Goal: Task Accomplishment & Management: Manage account settings

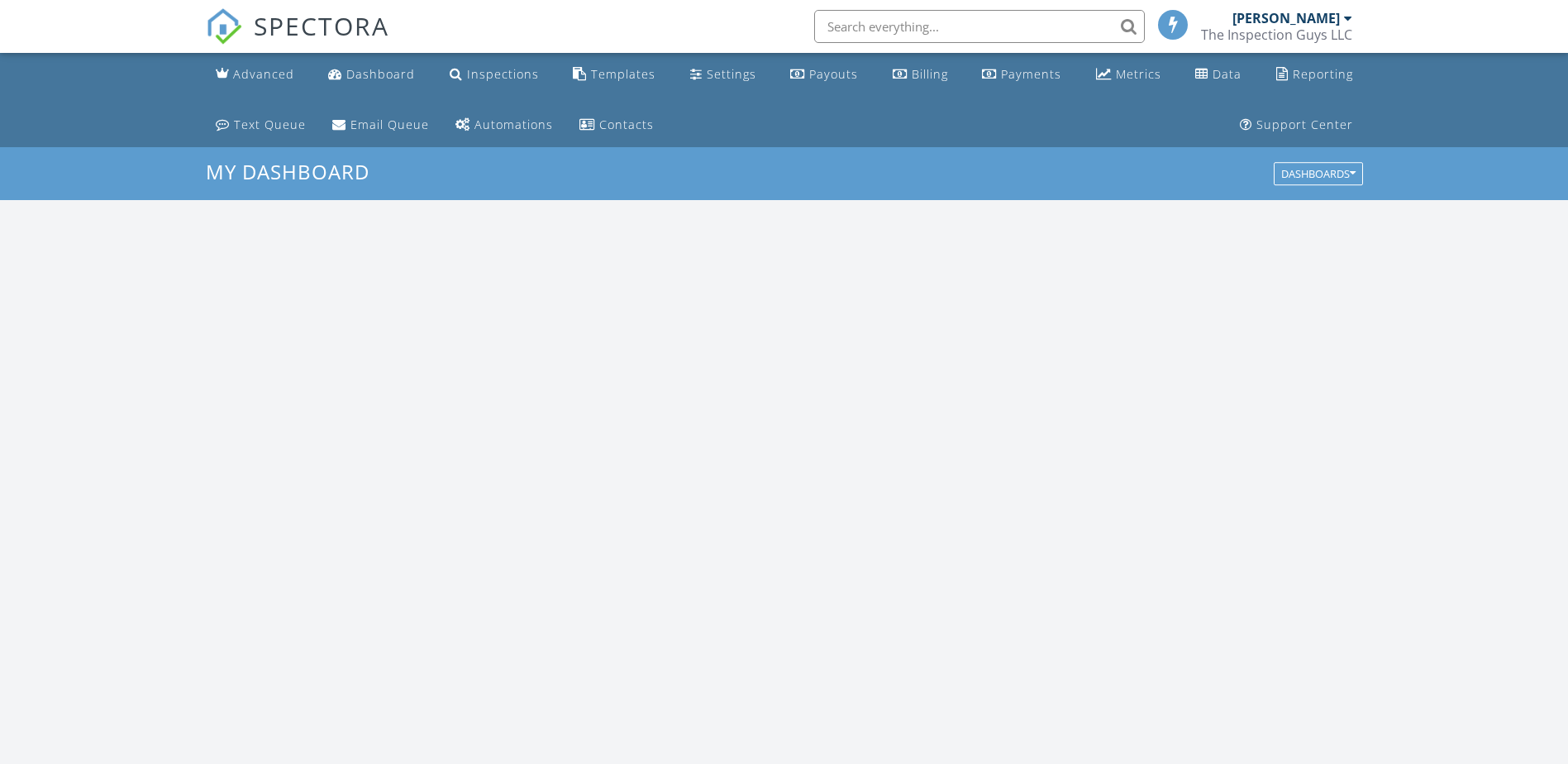
scroll to position [1530, 1594]
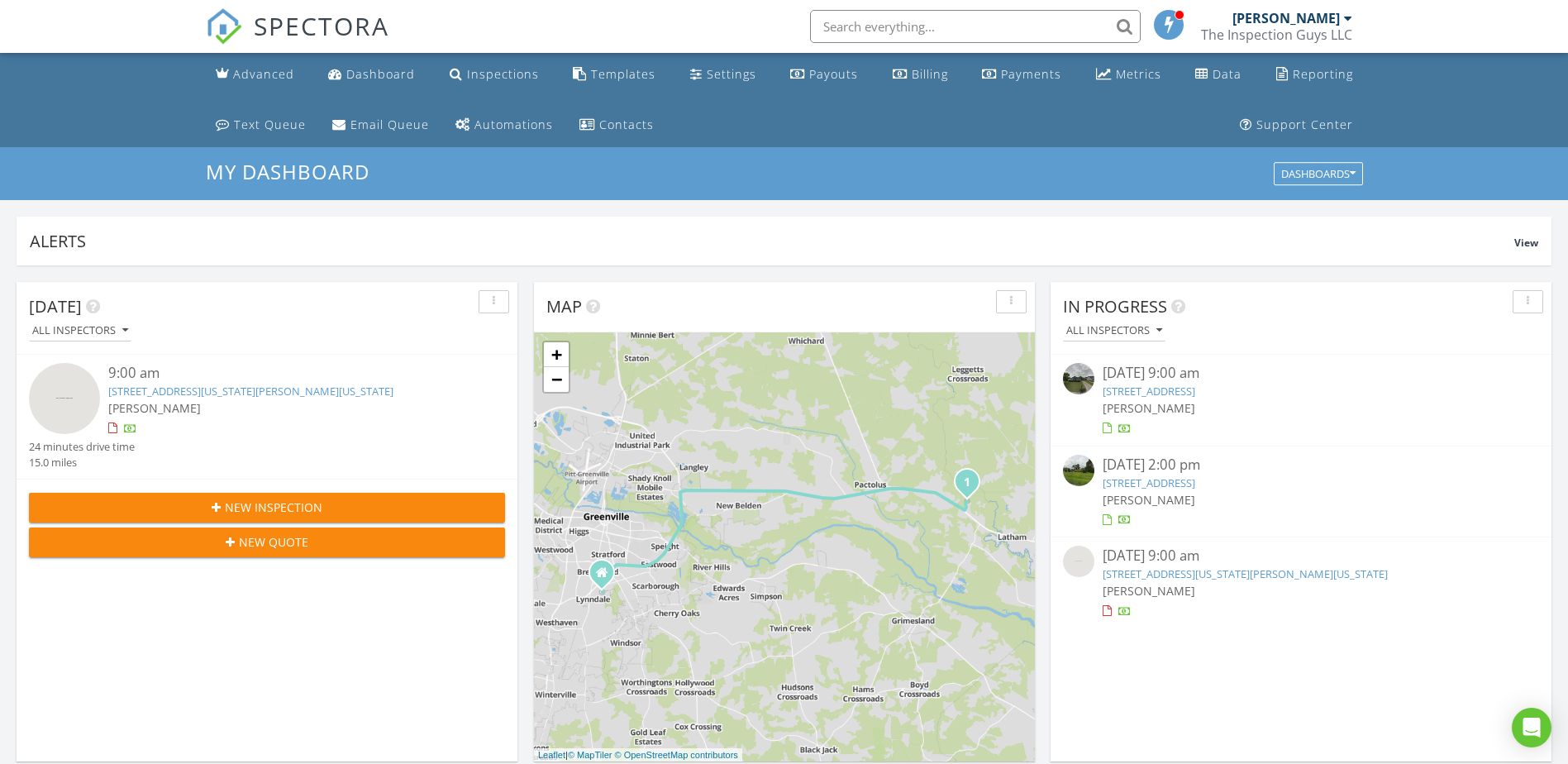
click at [1385, 389] on div "[STREET_ADDRESS]" at bounding box center [1301, 391] width 397 height 16
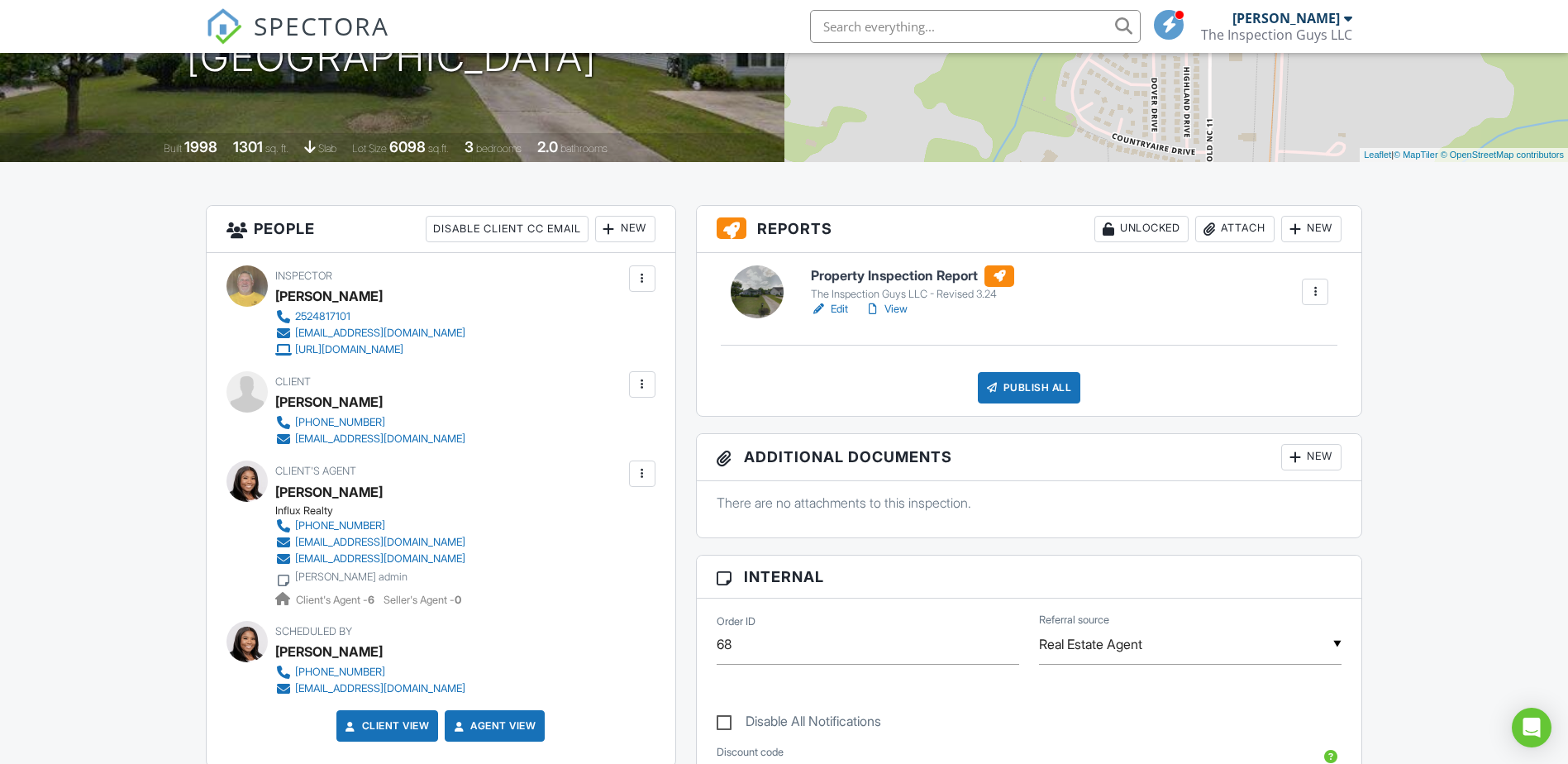
scroll to position [496, 0]
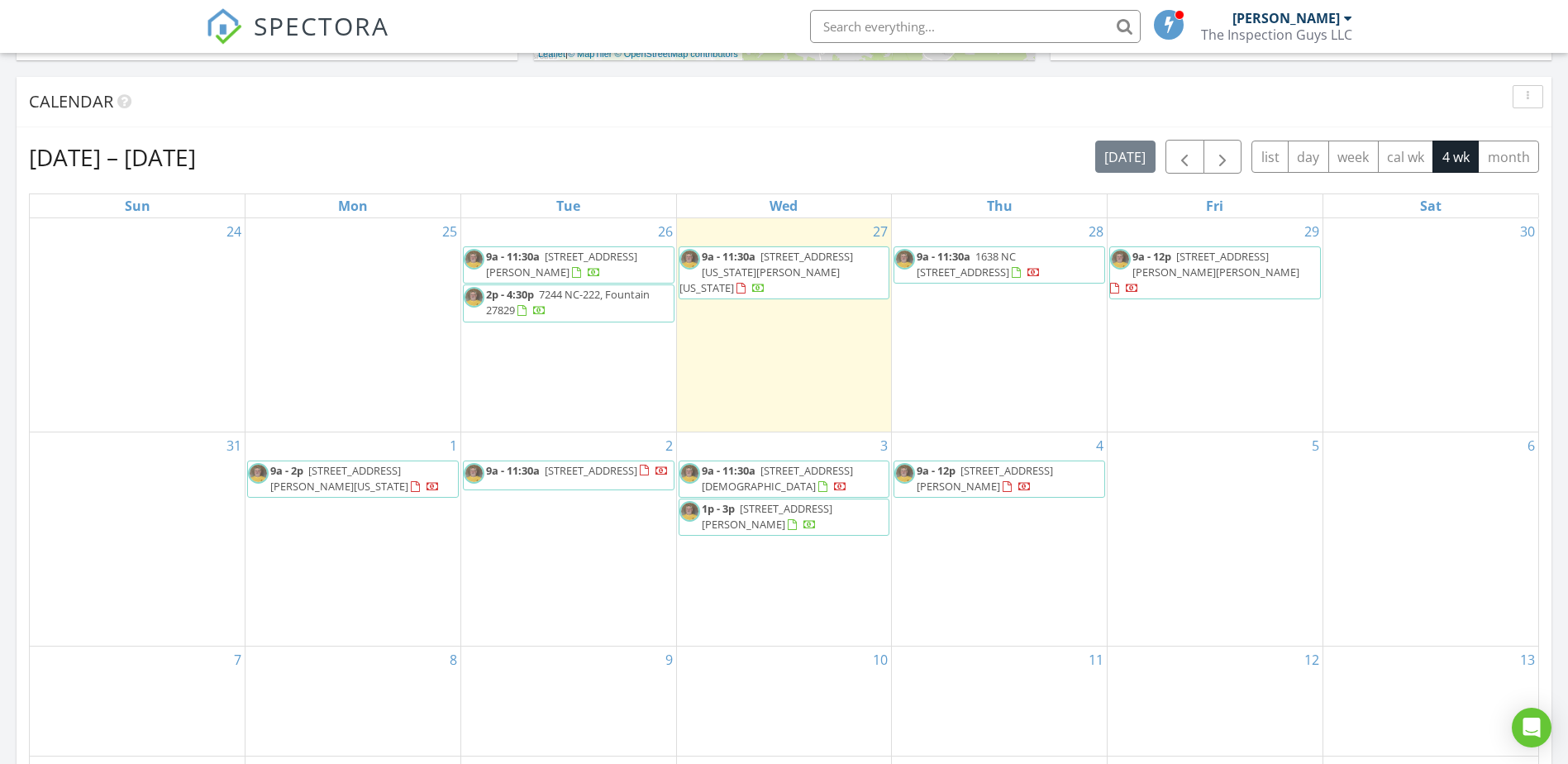
scroll to position [909, 0]
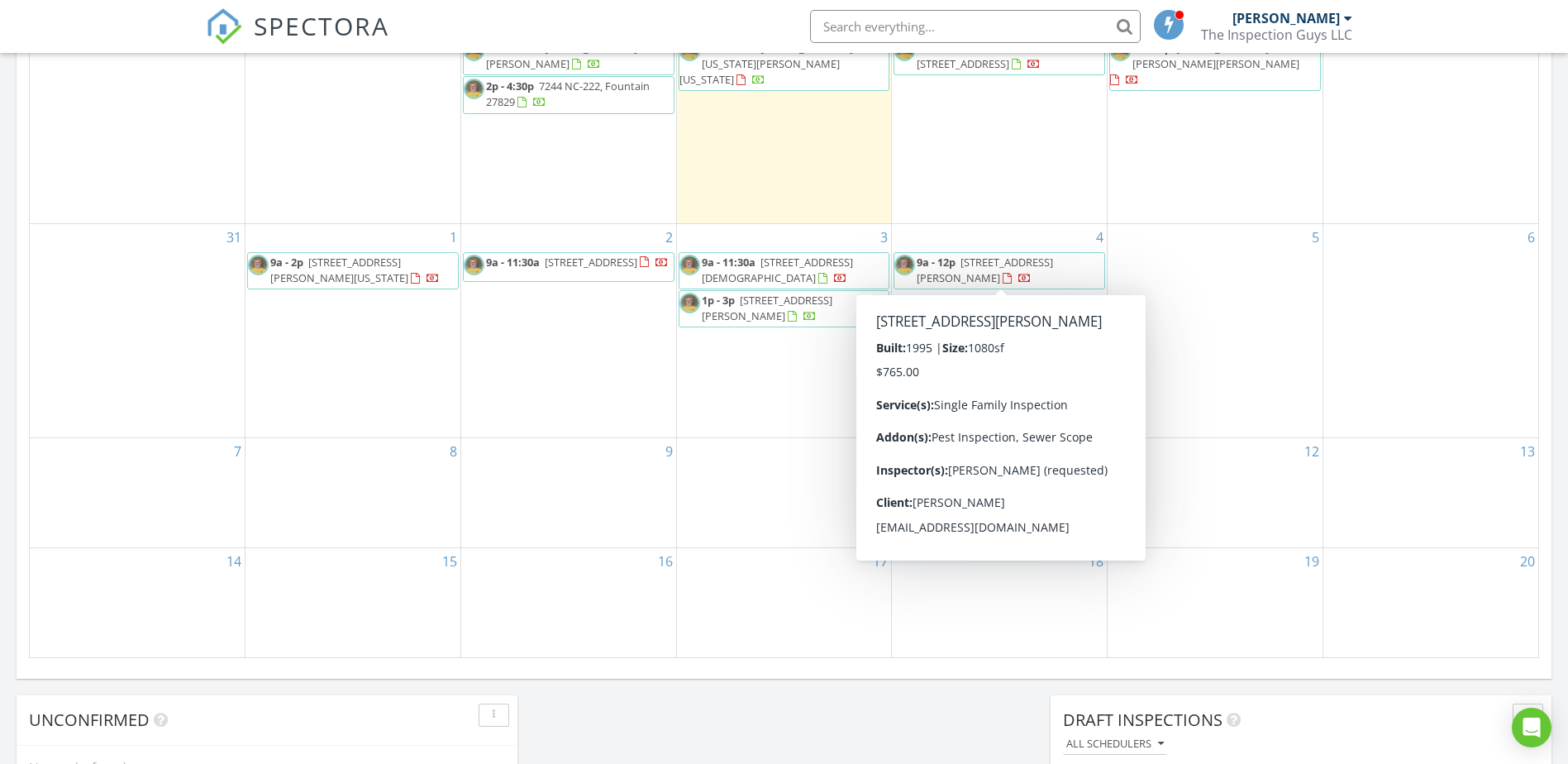
click at [992, 270] on span "9a - 12p 100 Sunrise Dr, DUDLEY 28333" at bounding box center [999, 270] width 210 height 32
